Goal: Information Seeking & Learning: Learn about a topic

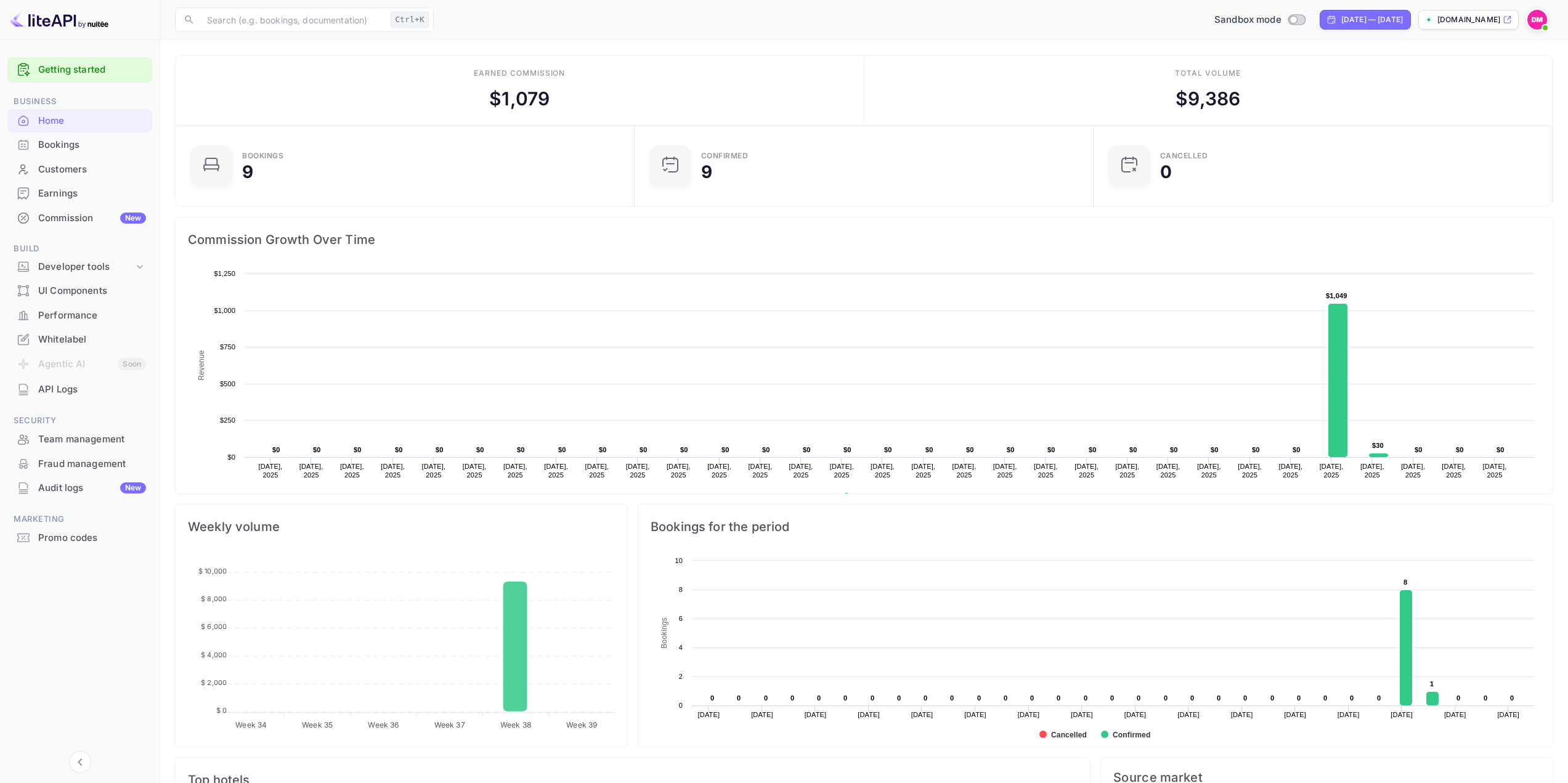
click at [52, 118] on div "Home" at bounding box center [92, 121] width 108 height 14
click at [66, 166] on div "Customers" at bounding box center [92, 170] width 108 height 14
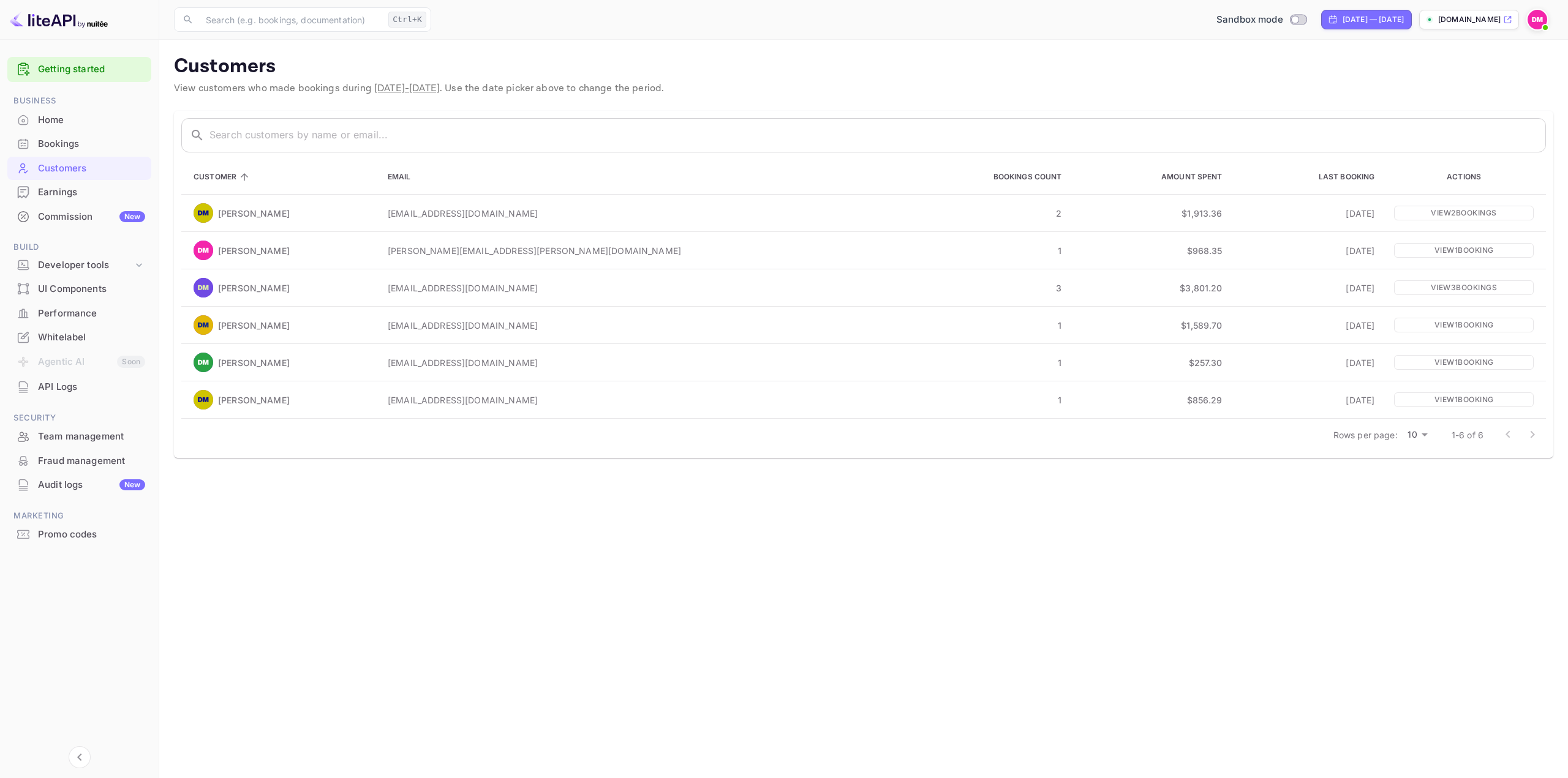
click at [103, 200] on div "Earnings" at bounding box center [79, 192] width 144 height 24
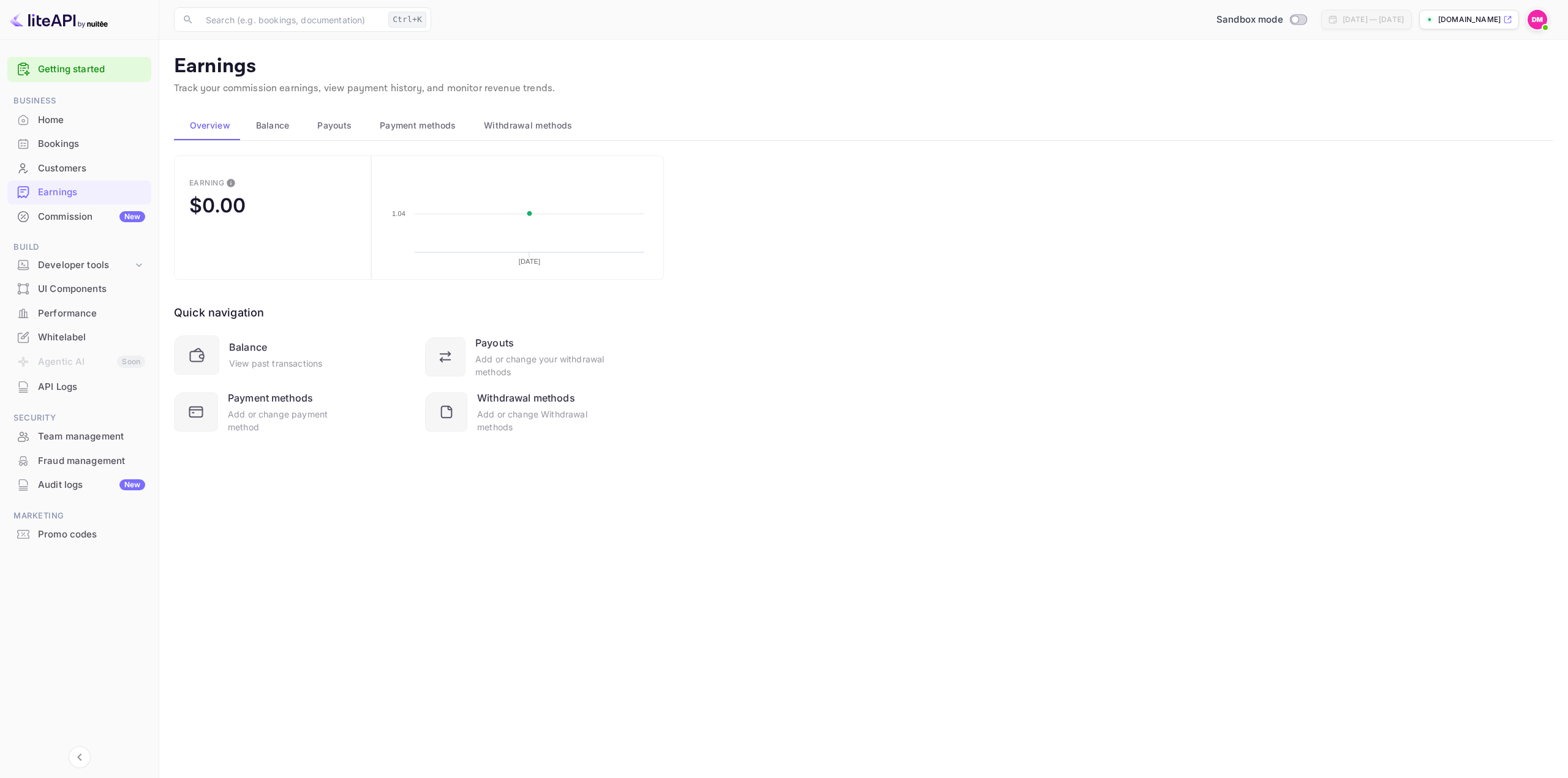
click at [104, 209] on div "Commission New" at bounding box center [79, 217] width 144 height 24
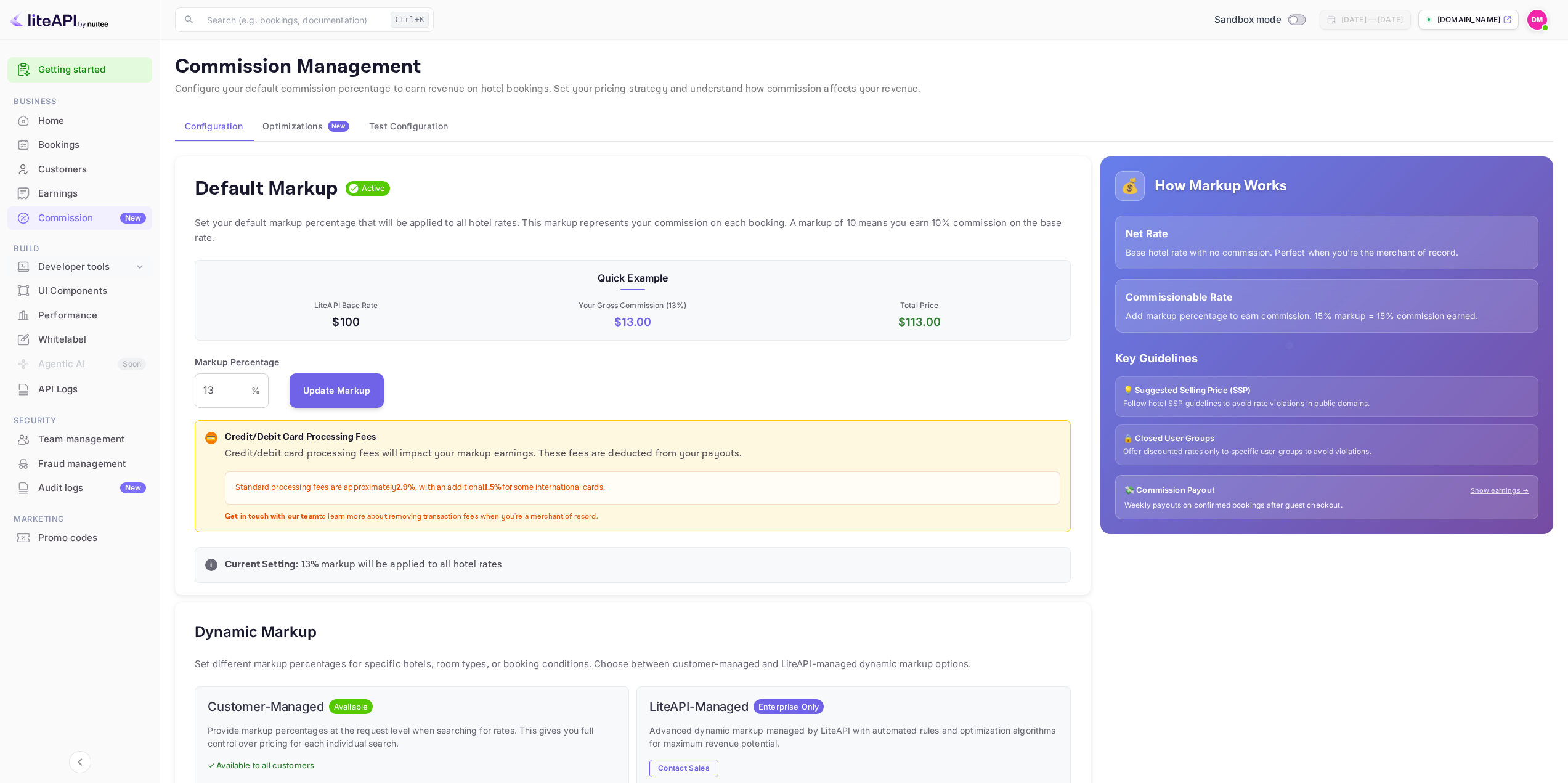
click at [67, 275] on div "Developer tools" at bounding box center [80, 267] width 145 height 22
click at [76, 293] on p "API docs and SDKs" at bounding box center [83, 287] width 80 height 13
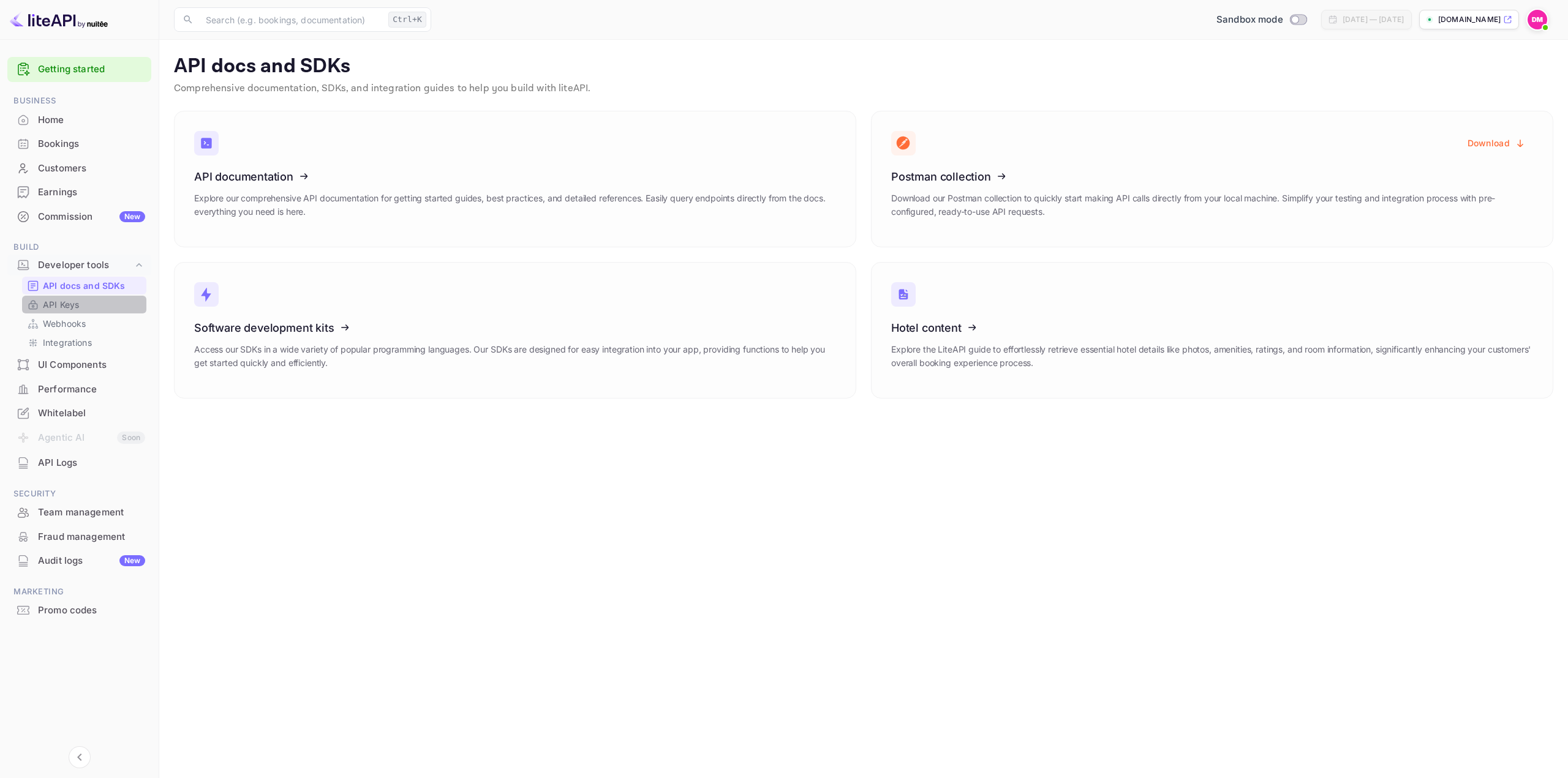
click at [74, 308] on p "API Keys" at bounding box center [61, 305] width 36 height 13
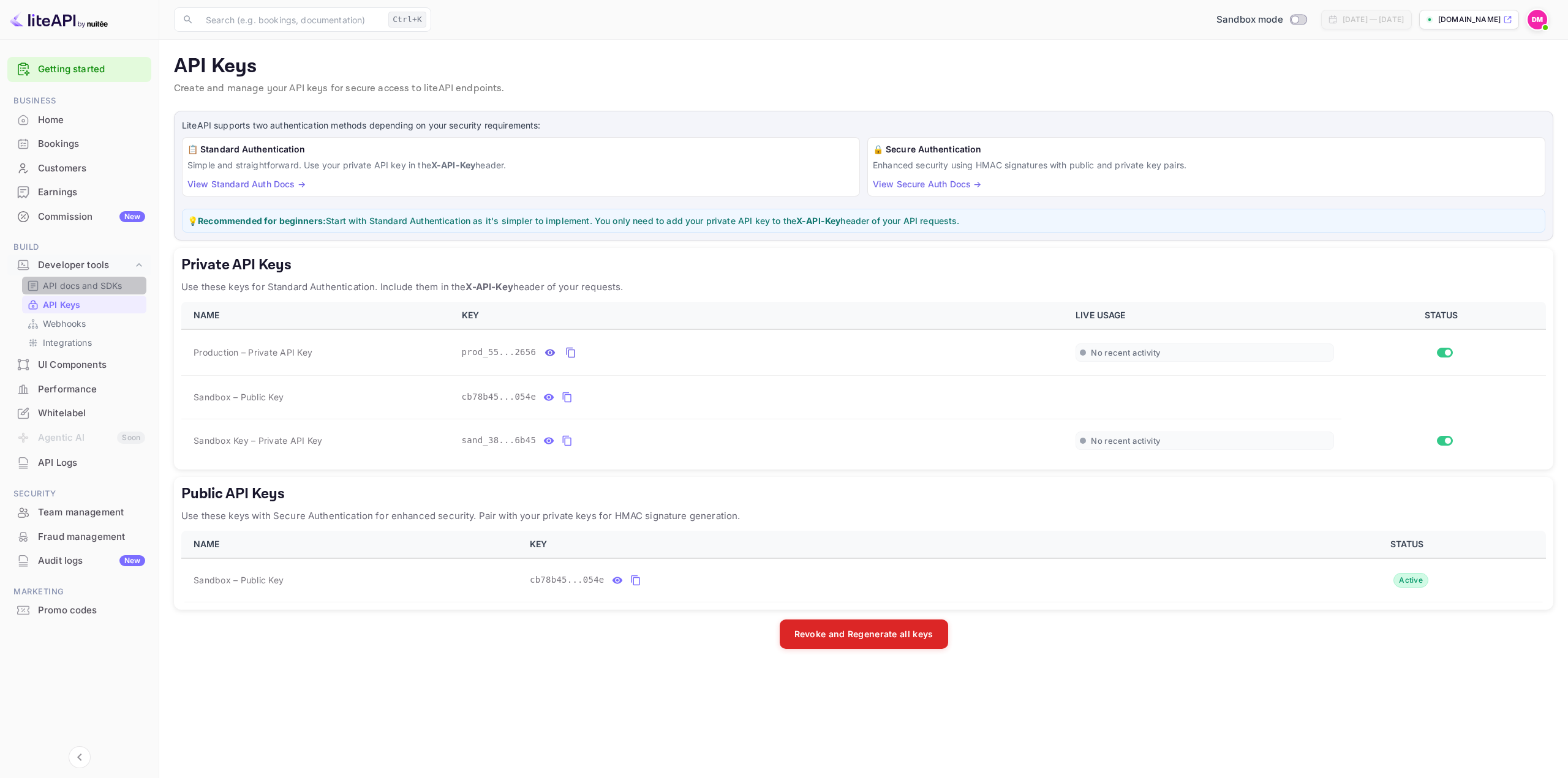
click at [73, 280] on p "API docs and SDKs" at bounding box center [83, 285] width 80 height 13
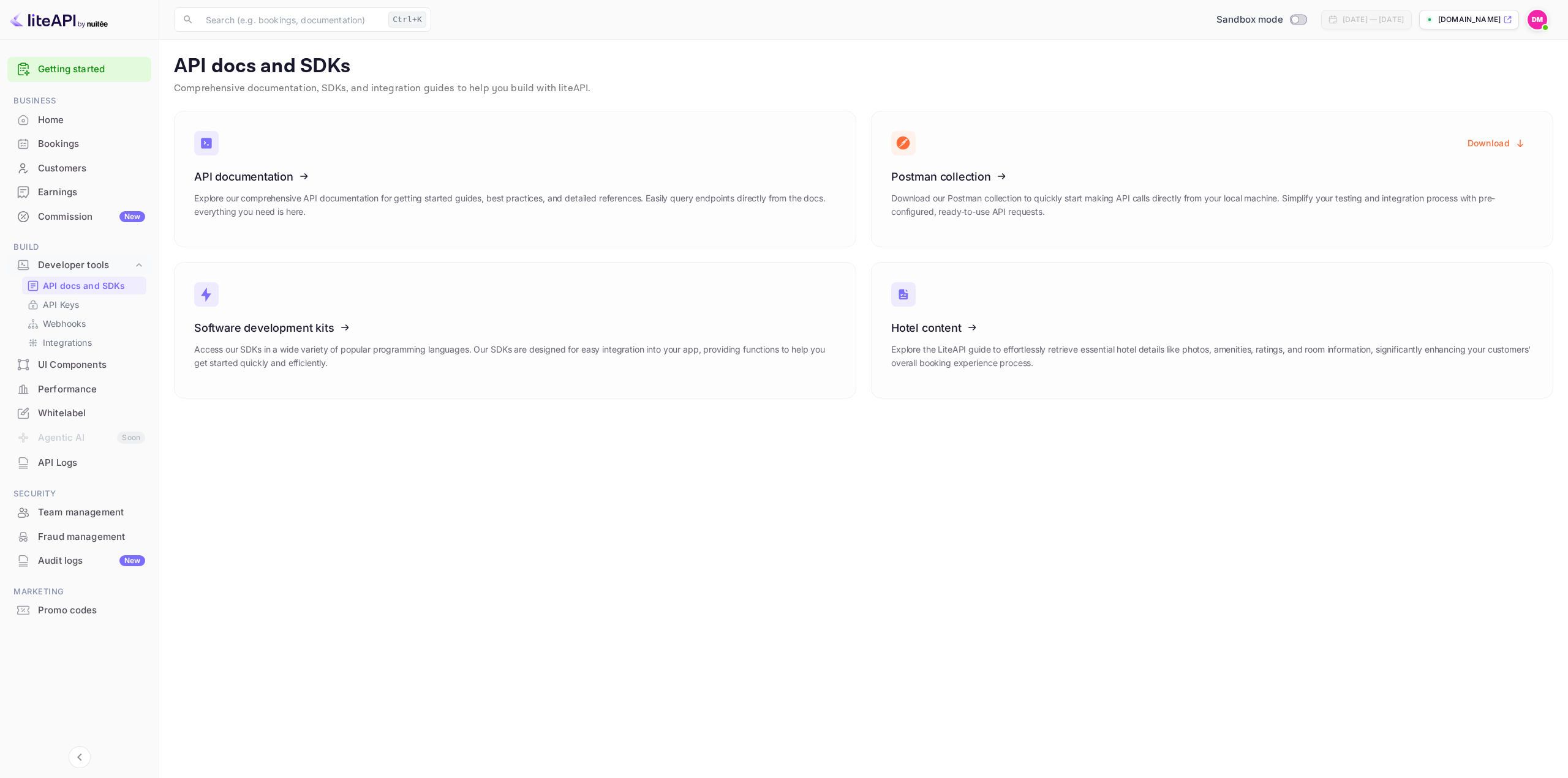
click at [675, 64] on p "API docs and SDKs" at bounding box center [863, 67] width 1379 height 24
click at [612, 69] on p "API docs and SDKs" at bounding box center [863, 67] width 1379 height 24
click at [278, 186] on icon at bounding box center [269, 175] width 190 height 126
